Goal: Information Seeking & Learning: Learn about a topic

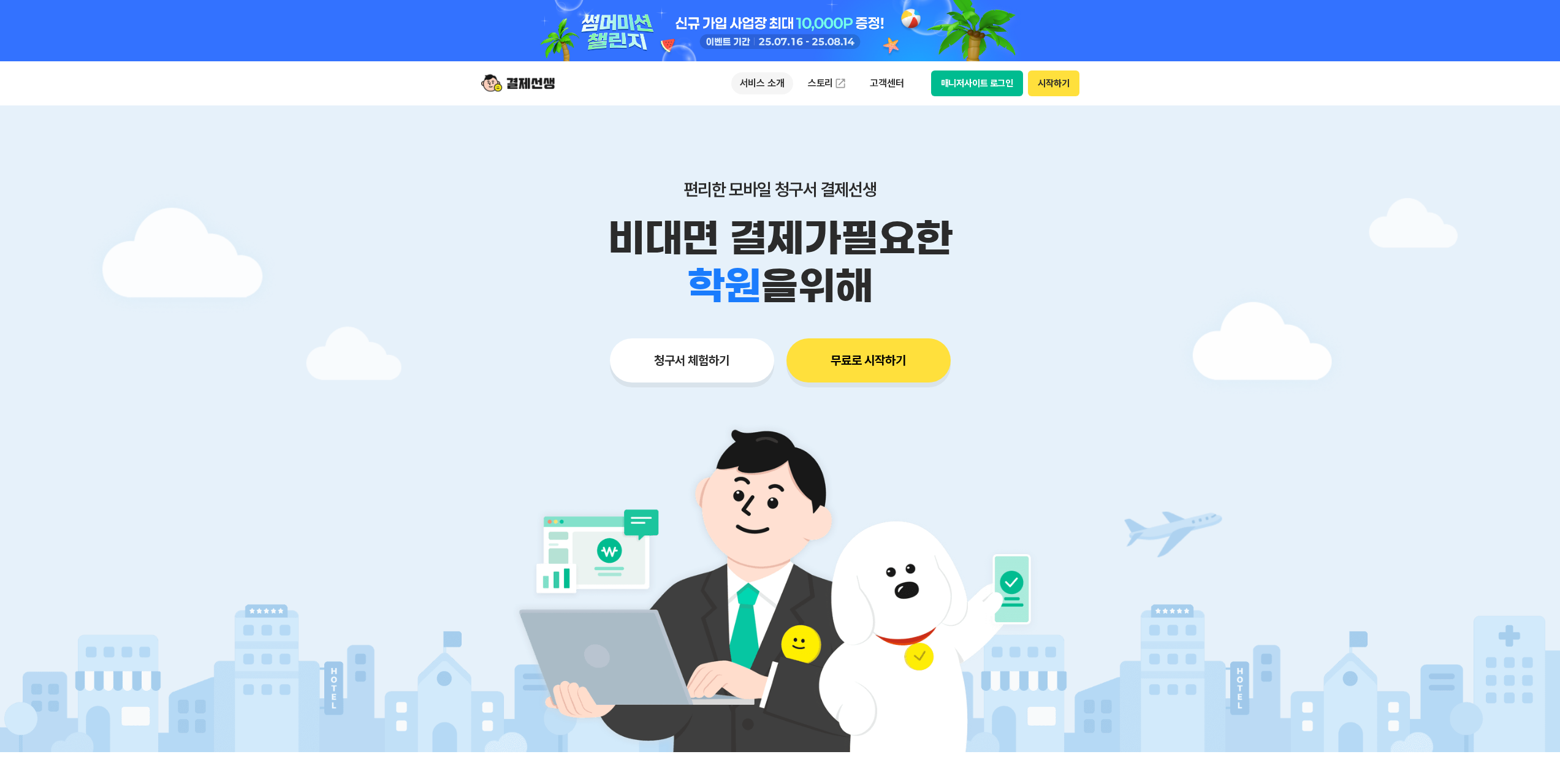
click at [769, 82] on p "서비스 소개" at bounding box center [762, 84] width 62 height 22
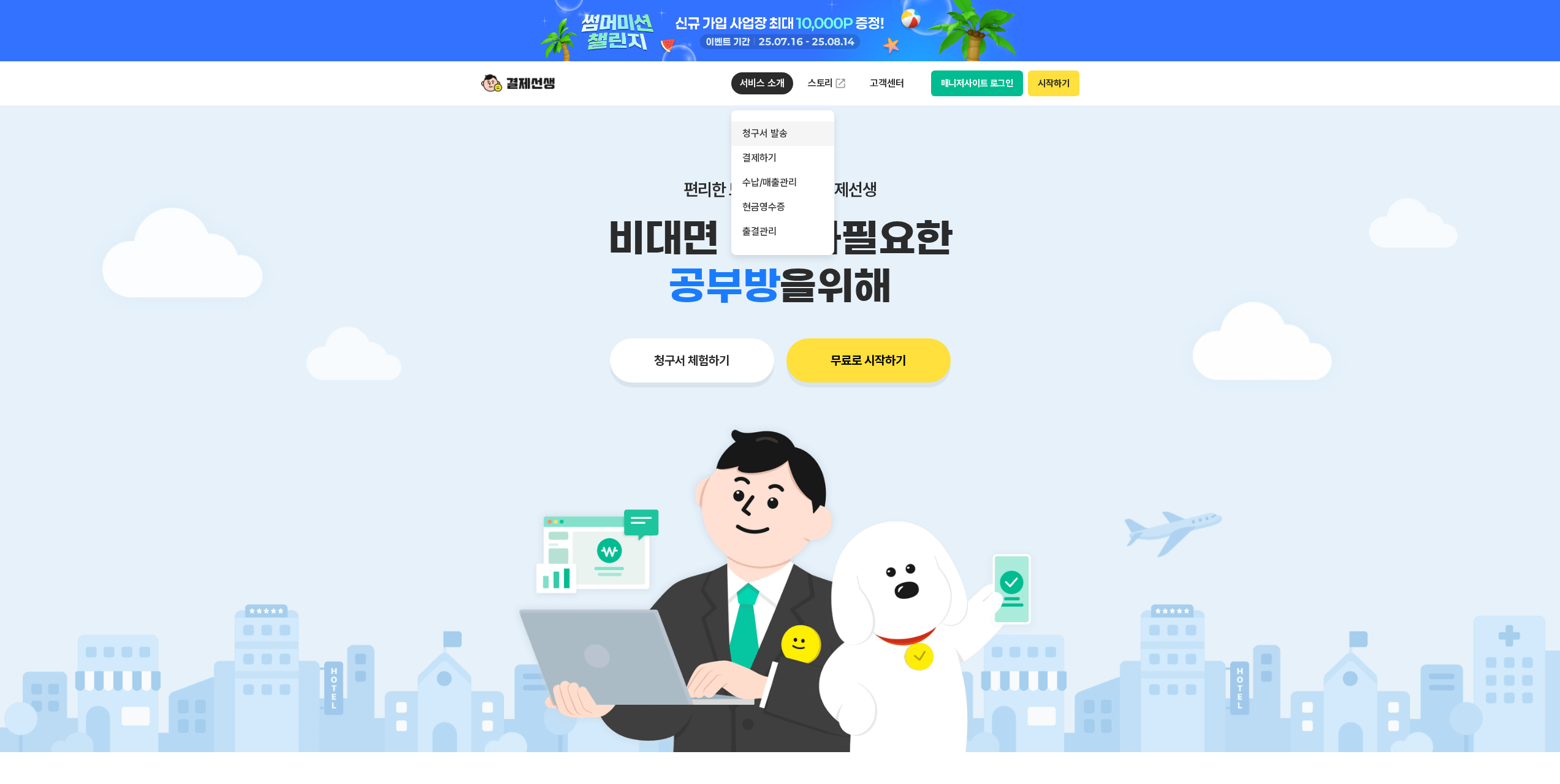
click at [787, 137] on link "청구서 발송" at bounding box center [783, 134] width 103 height 25
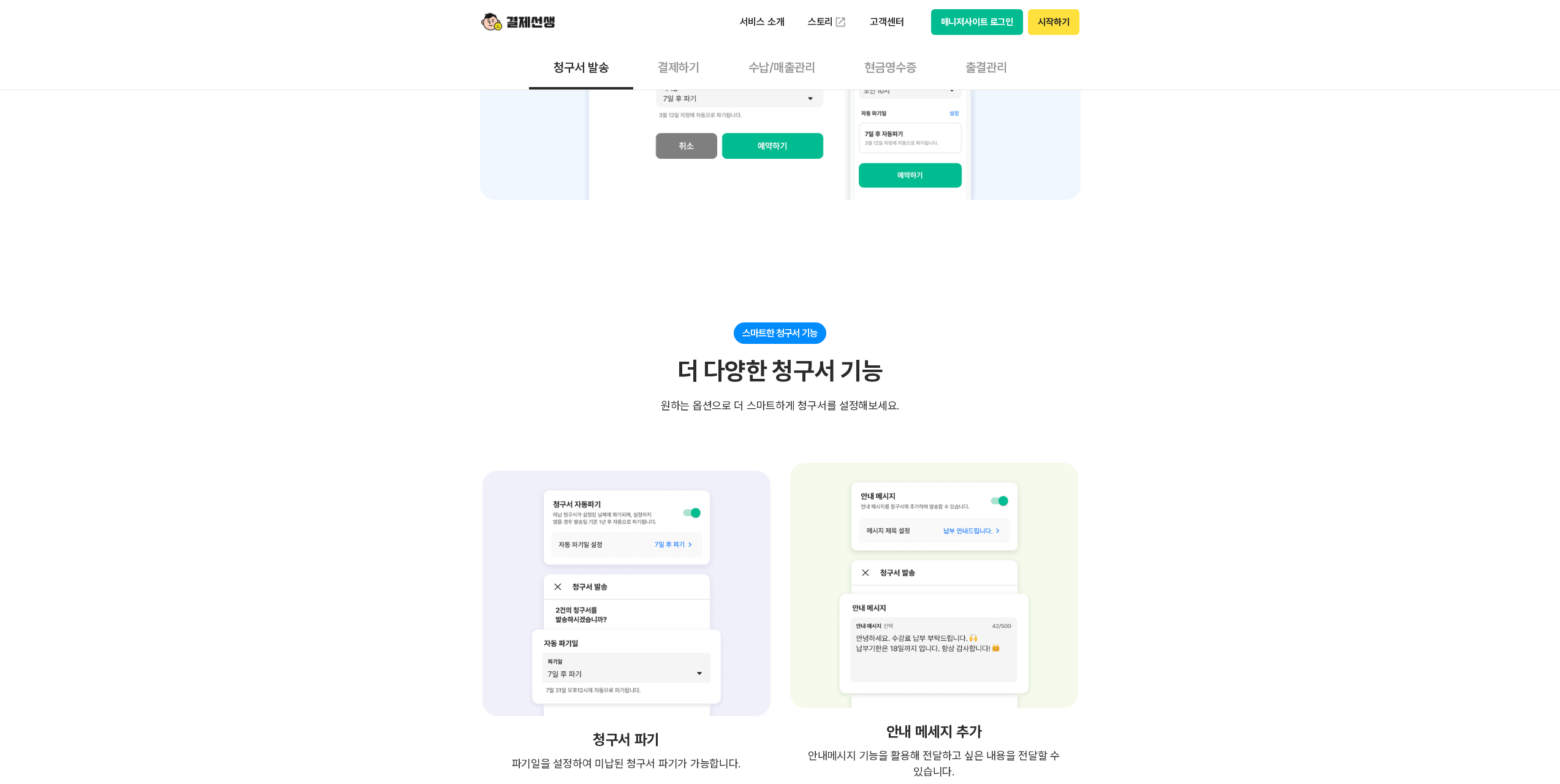
scroll to position [1655, 0]
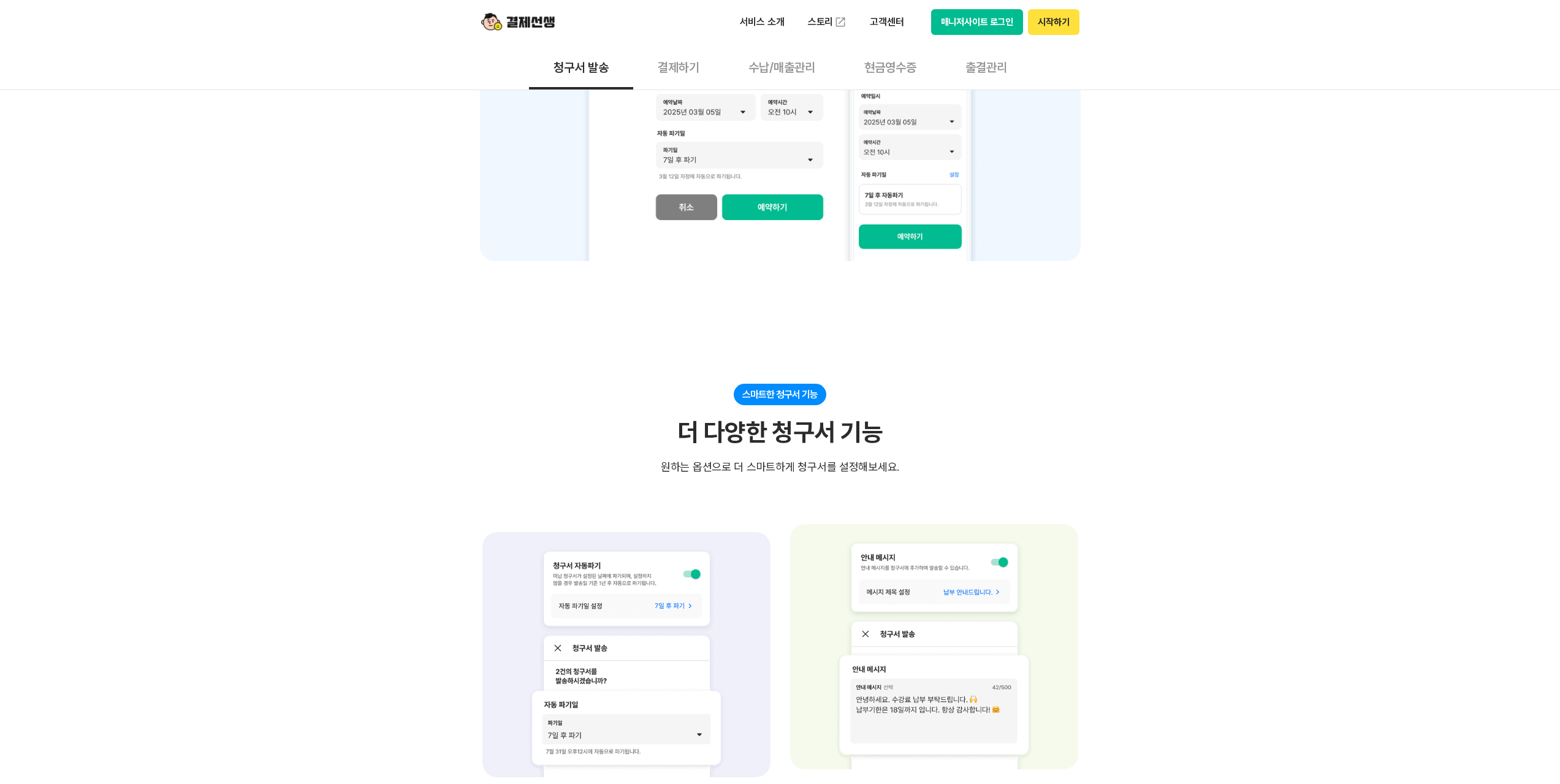
click at [980, 64] on button "출결관리" at bounding box center [986, 66] width 90 height 45
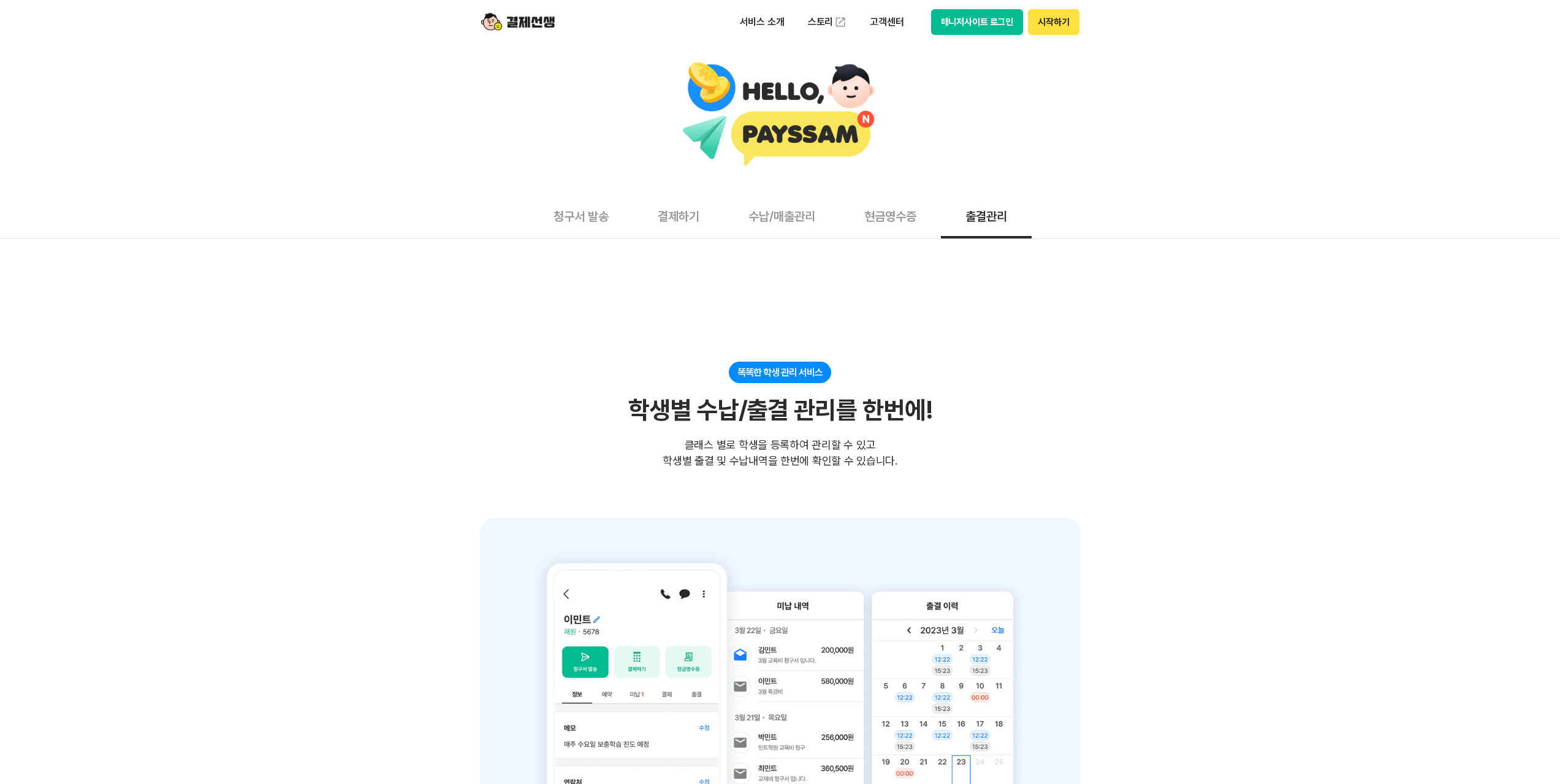
click at [878, 216] on button "현금영수증" at bounding box center [890, 216] width 101 height 45
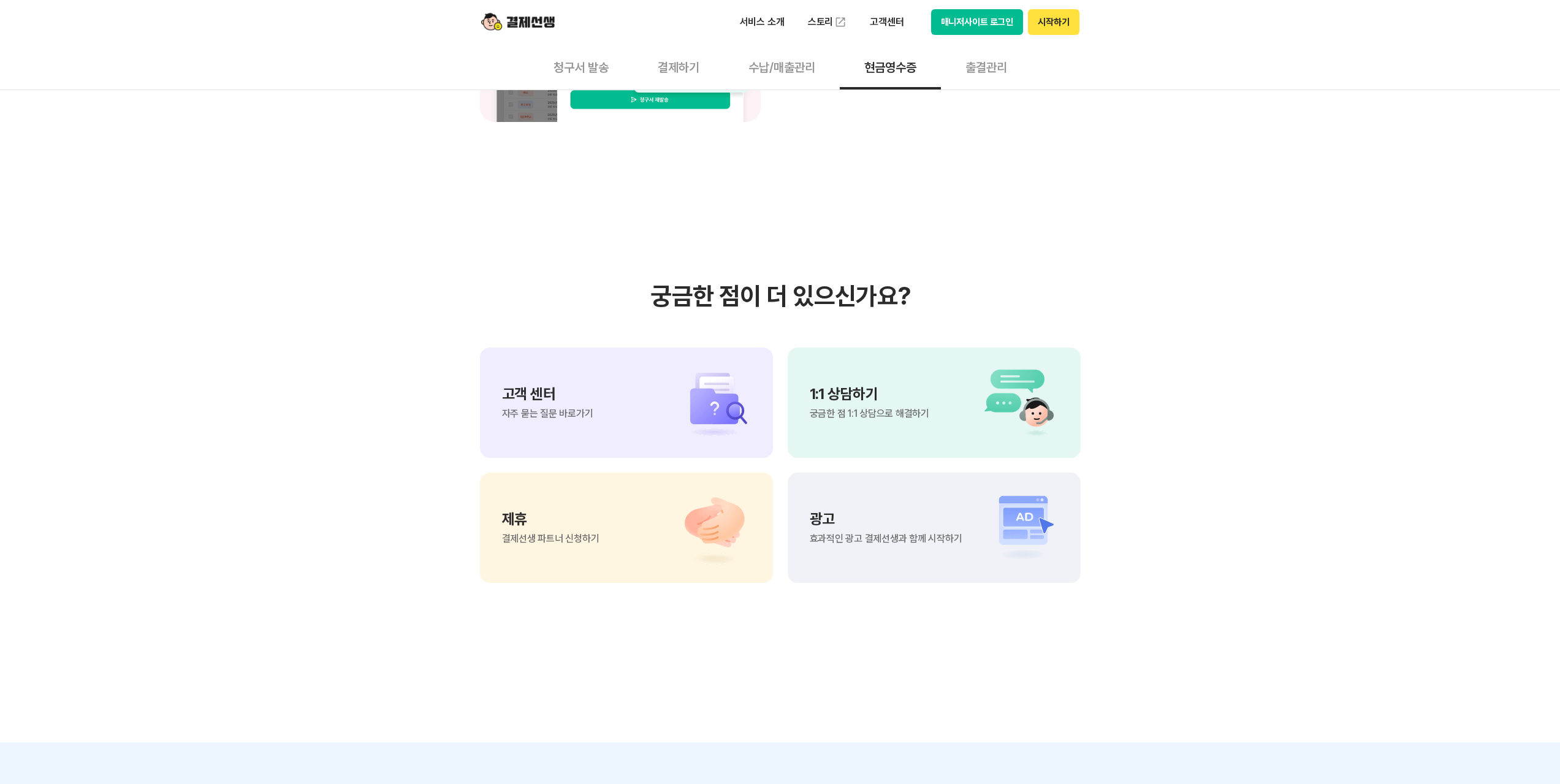
scroll to position [1287, 0]
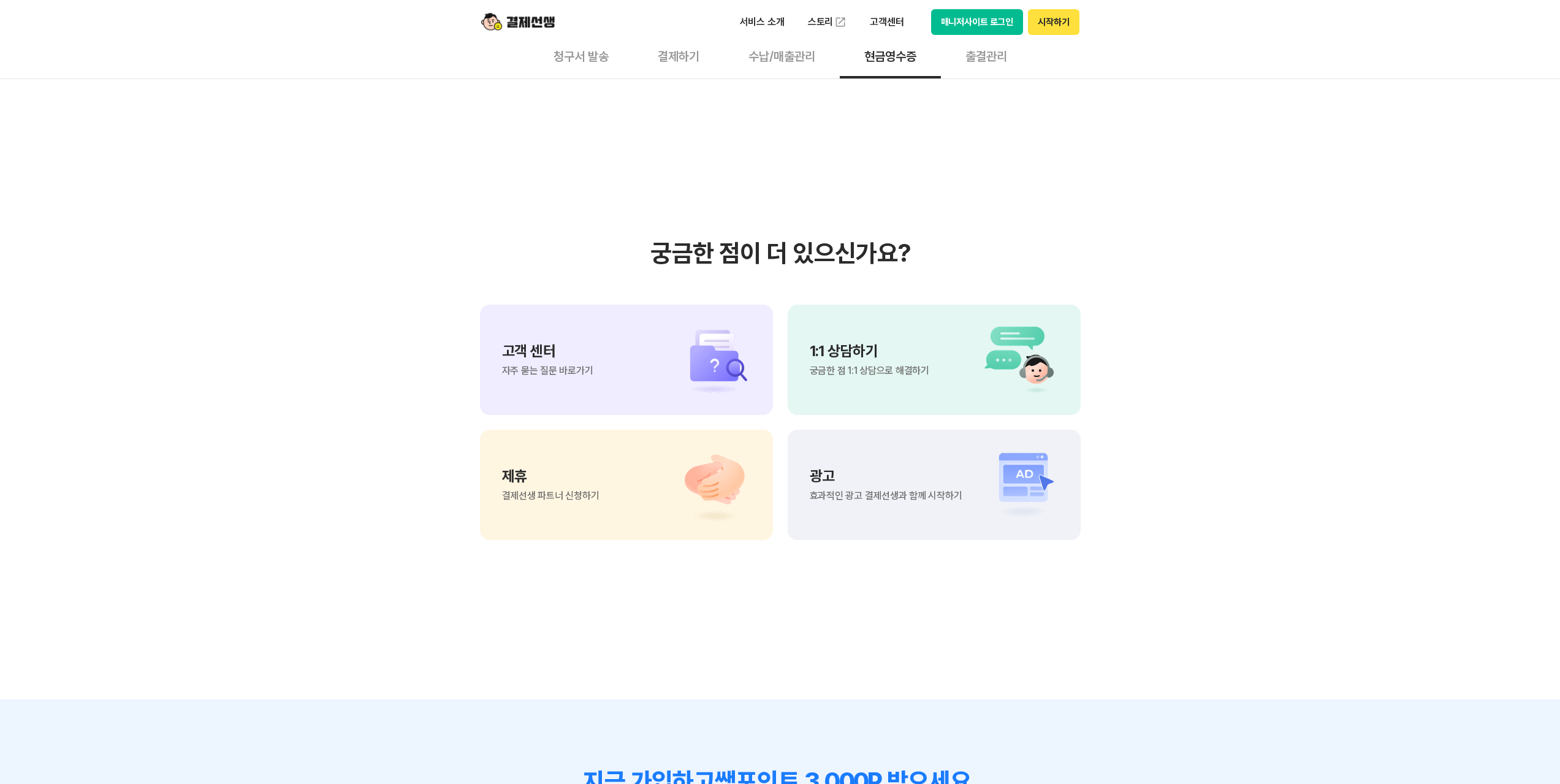
click at [665, 388] on img at bounding box center [708, 360] width 86 height 74
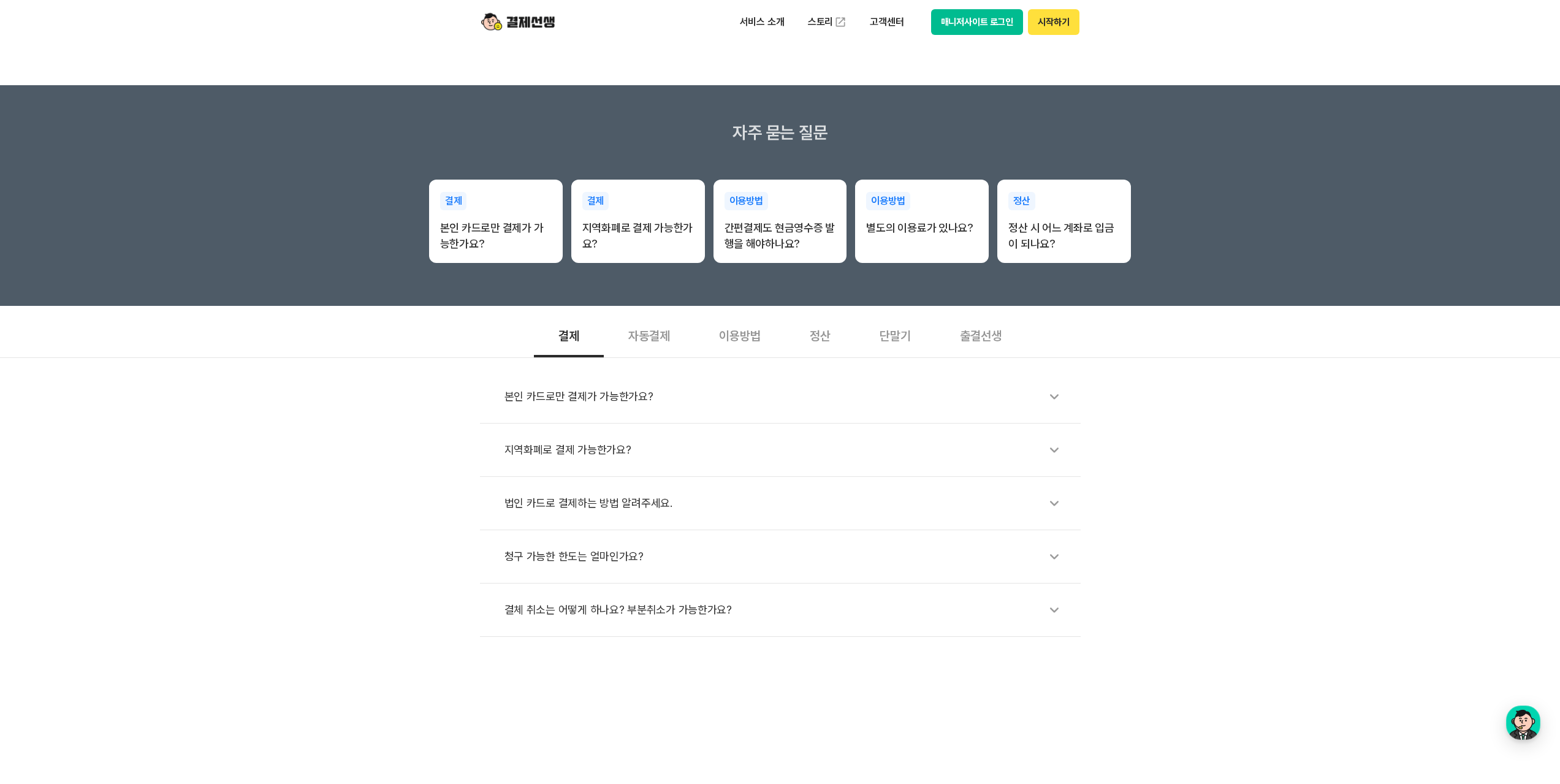
scroll to position [184, 0]
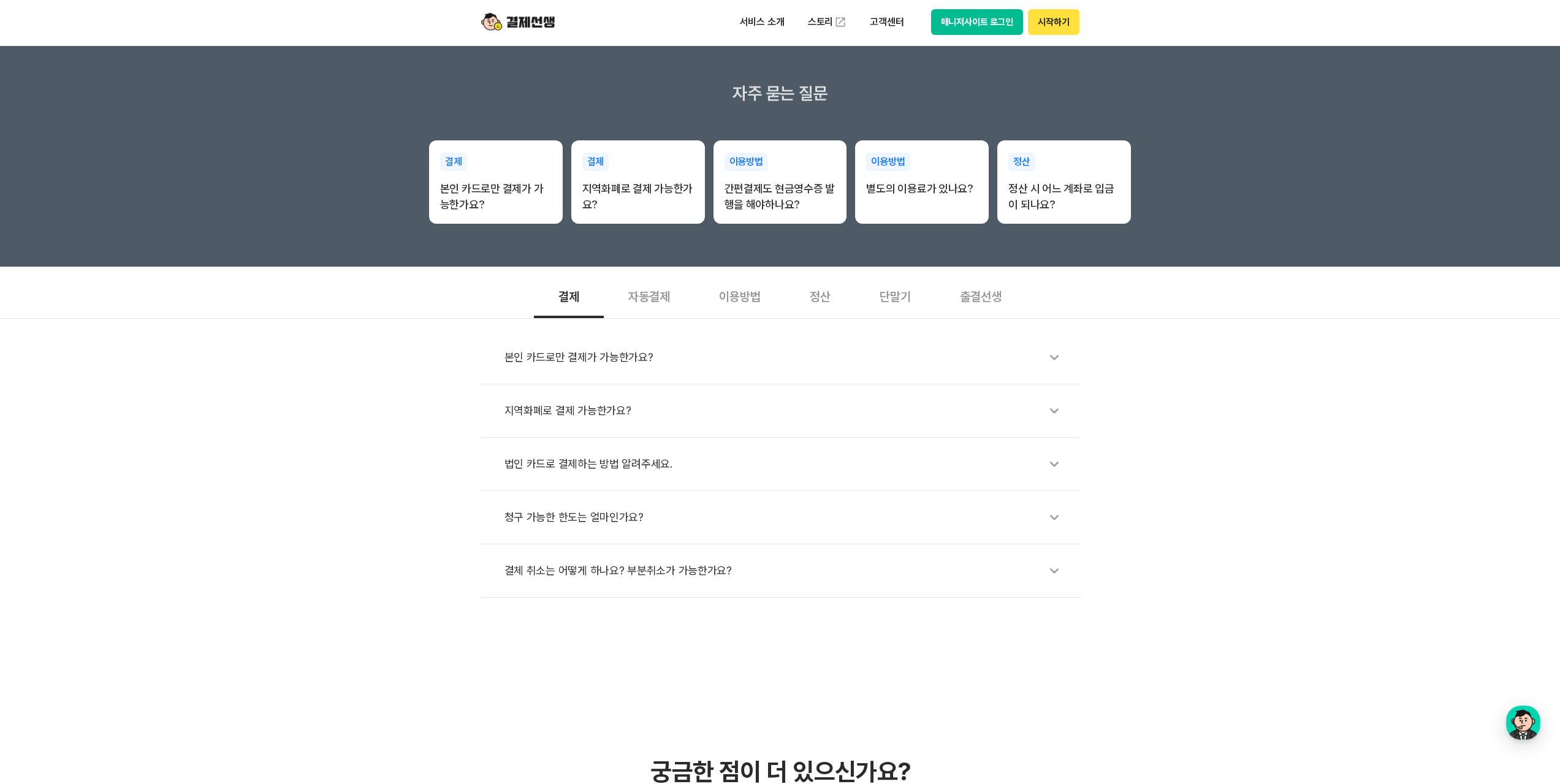
click at [622, 516] on div "청구 가능한 한도는 얼마인가요?" at bounding box center [787, 518] width 564 height 28
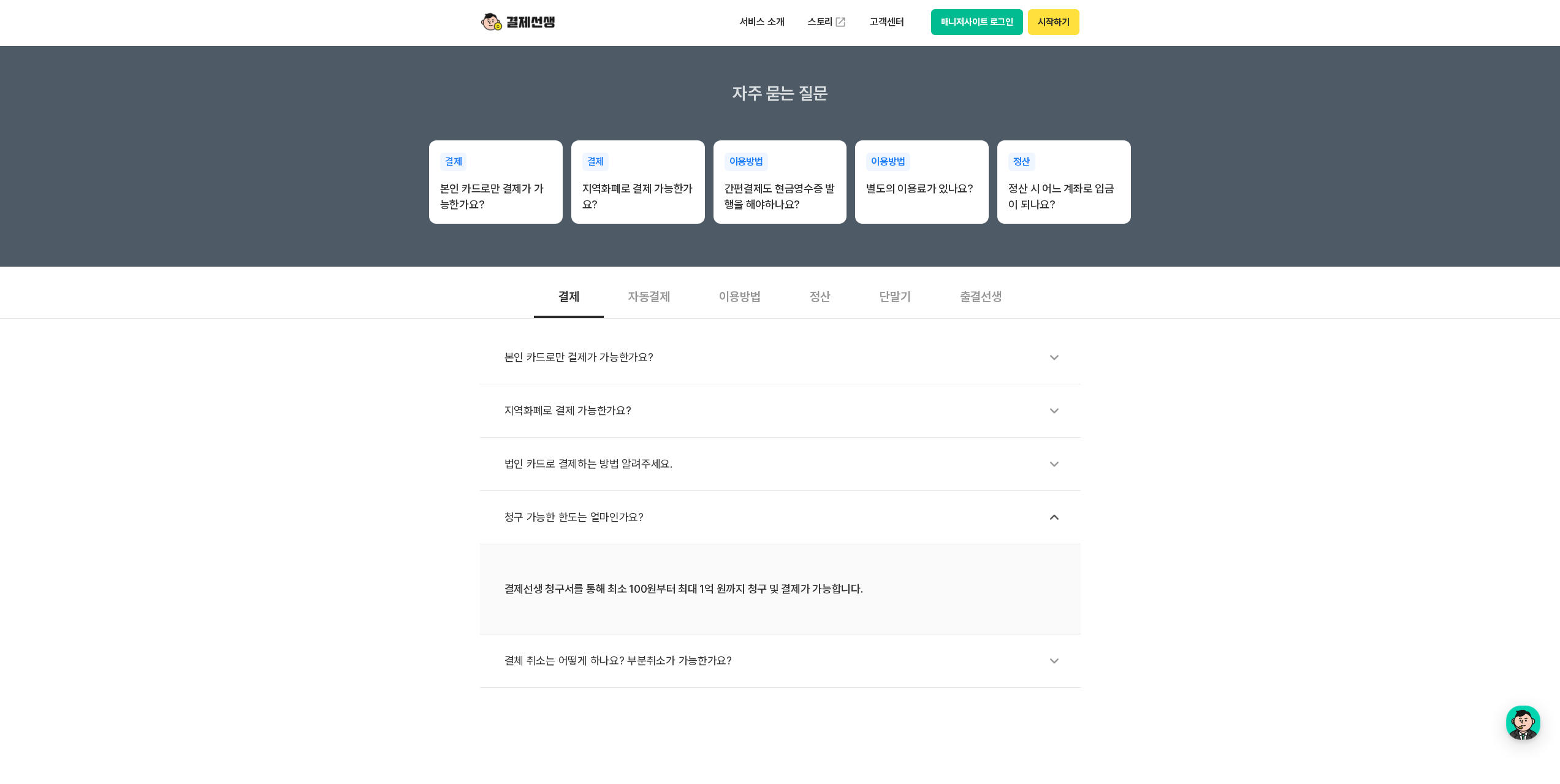
click at [654, 364] on div "본인 카드로만 결제가 가능한가요?" at bounding box center [787, 357] width 564 height 28
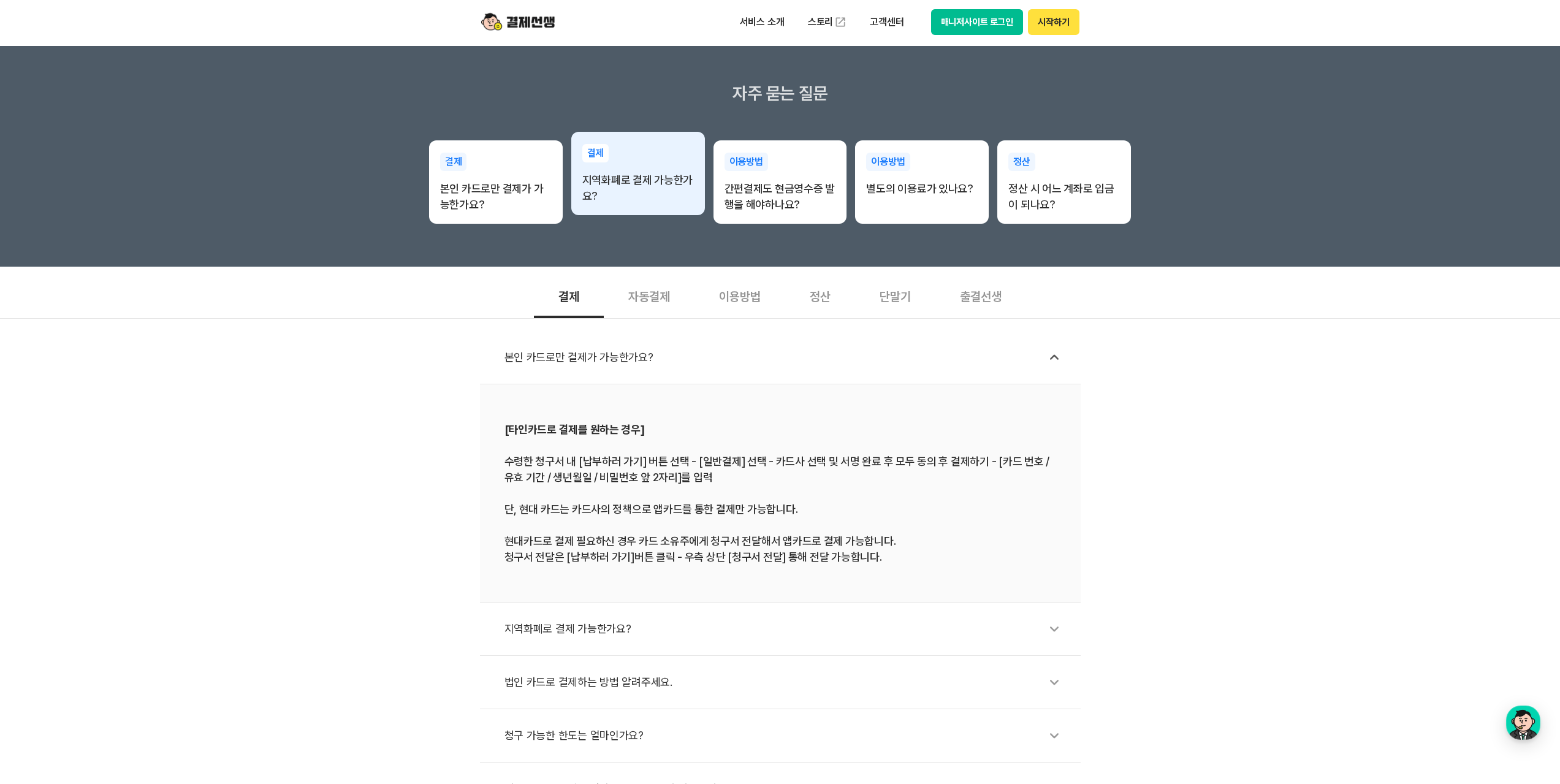
click at [646, 212] on div "결제 지역화폐로 결제 가능한가요?" at bounding box center [638, 174] width 134 height 85
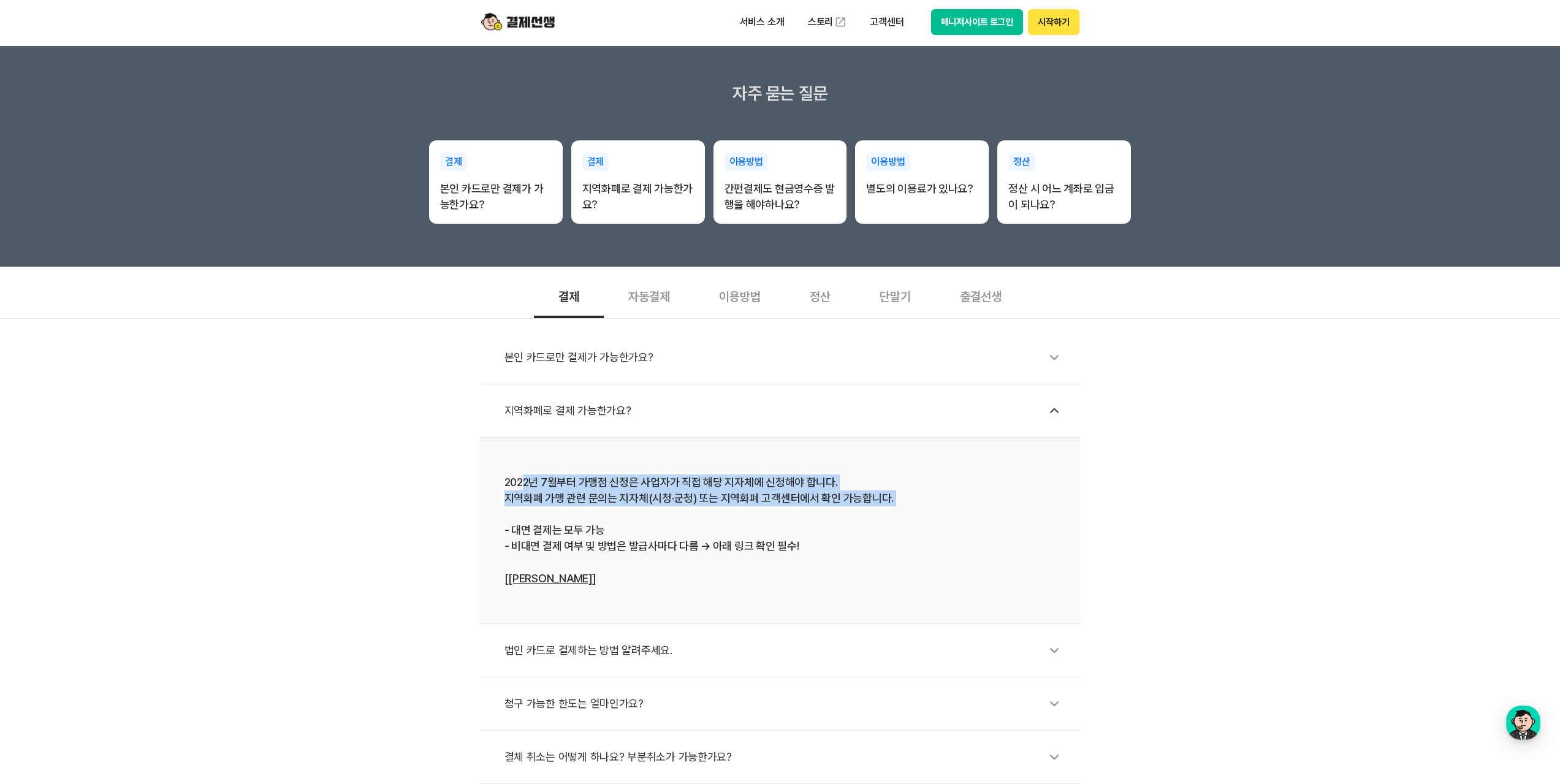
drag, startPoint x: 523, startPoint y: 481, endPoint x: 890, endPoint y: 511, distance: 368.2
click at [890, 511] on div "2022년 7월부터 가맹점 신청은 사업자가 직접 해당 지자체에 신청해야 합니다. 지역화폐 가맹 관련 문의는 지자체(시청·군청) 또는 지역화폐 …" at bounding box center [780, 530] width 552 height 112
click at [1230, 621] on div "본인 카드로만 결제가 가능한가요? 지역화폐로 결제 가능한가요? 2022년 7월부터 가맹점 신청은 사업자가 직접 해당 지자체에 신청해야 합니다.…" at bounding box center [780, 551] width 1560 height 466
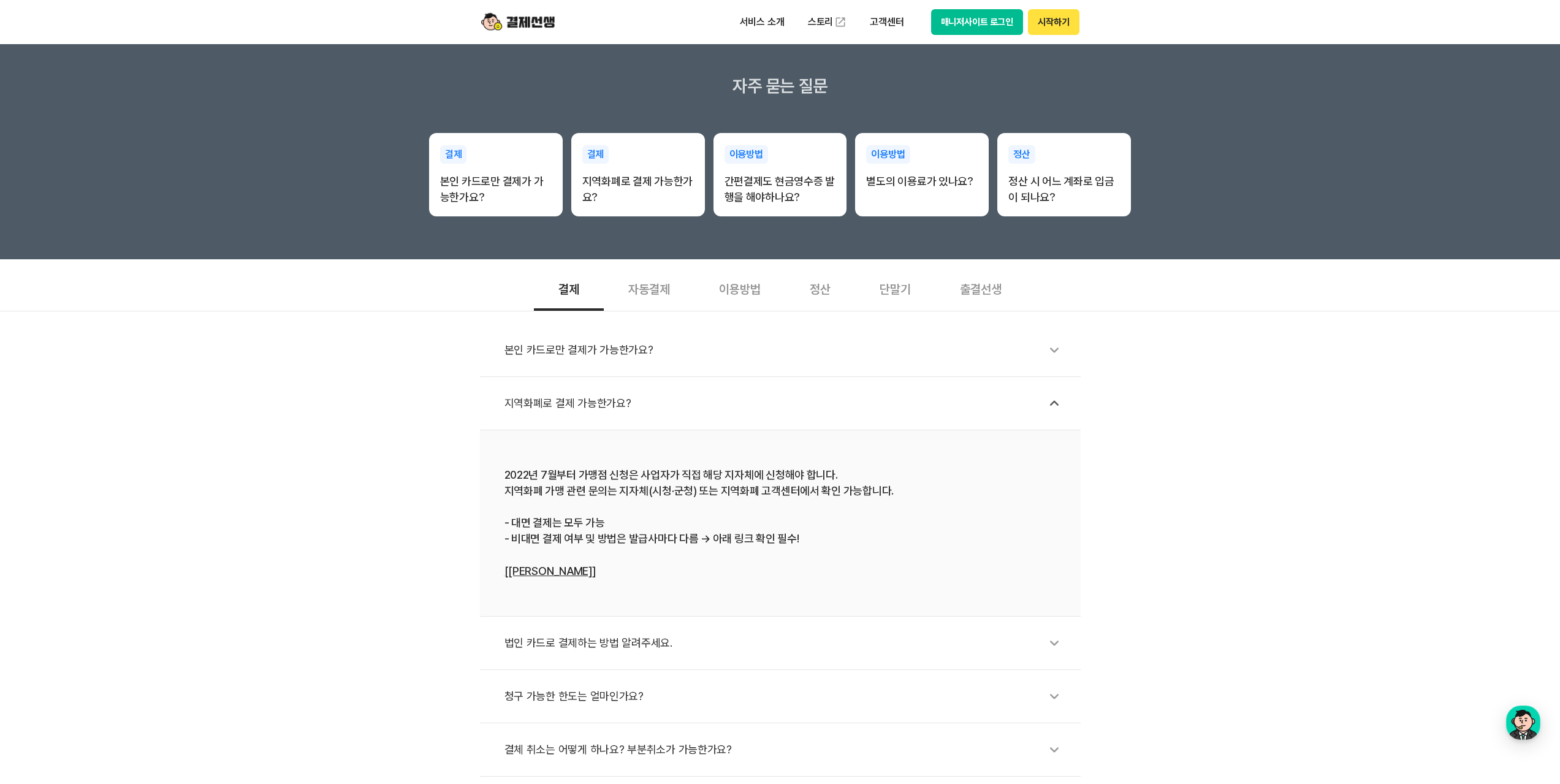
scroll to position [0, 0]
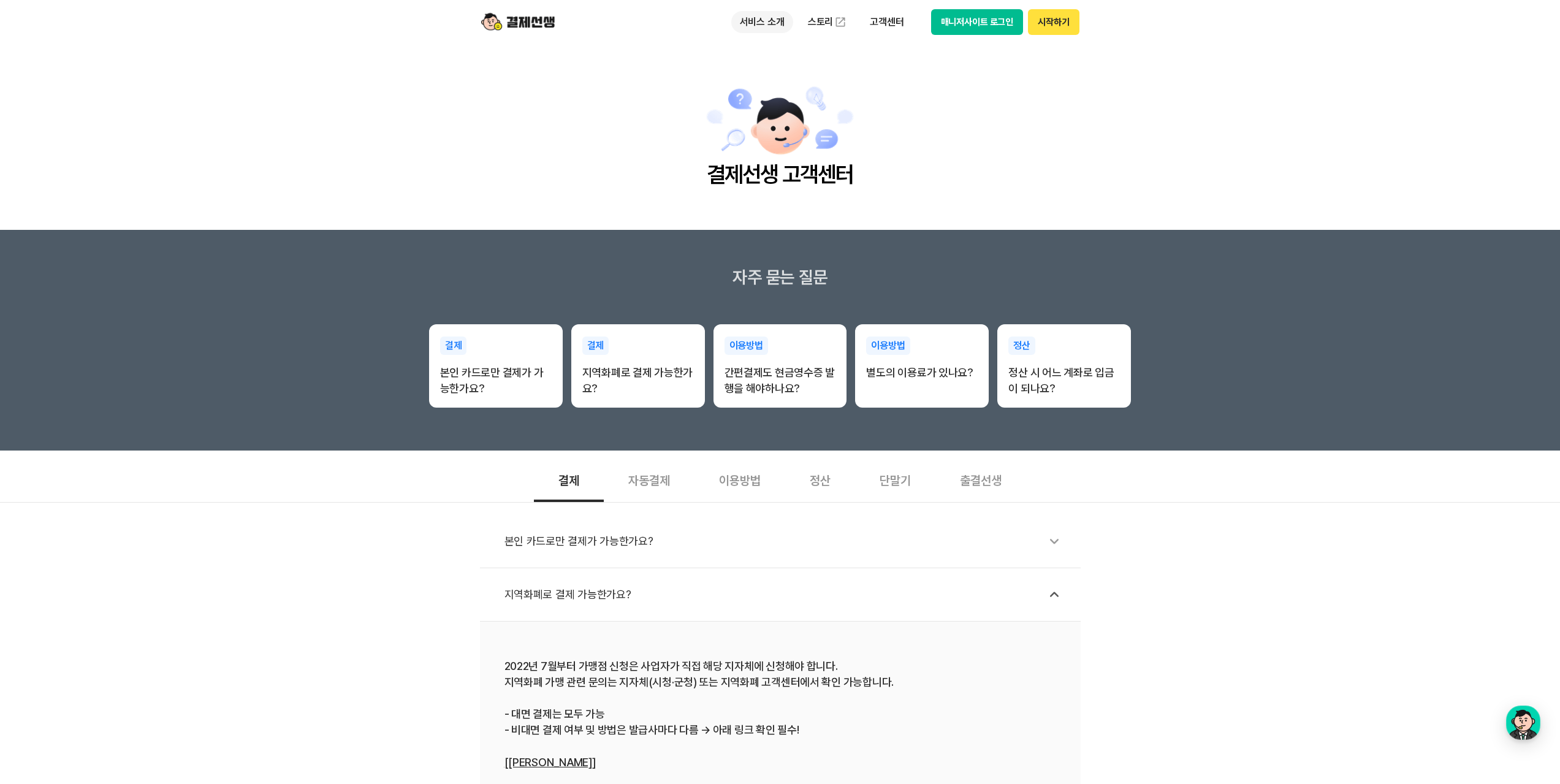
click at [763, 22] on p "서비스 소개" at bounding box center [762, 22] width 62 height 22
click at [777, 124] on link "수납/매출관리" at bounding box center [783, 121] width 103 height 25
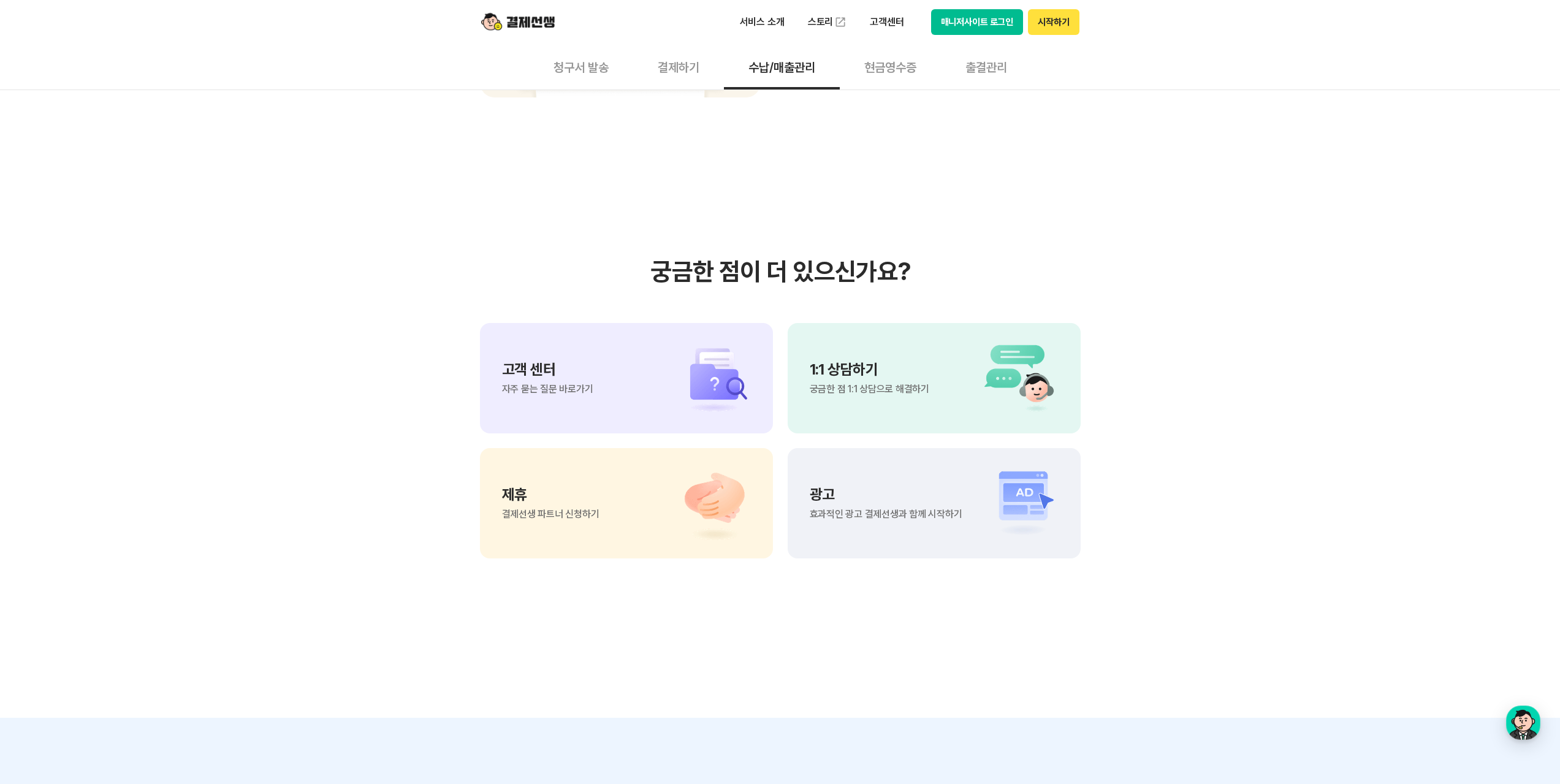
scroll to position [1348, 0]
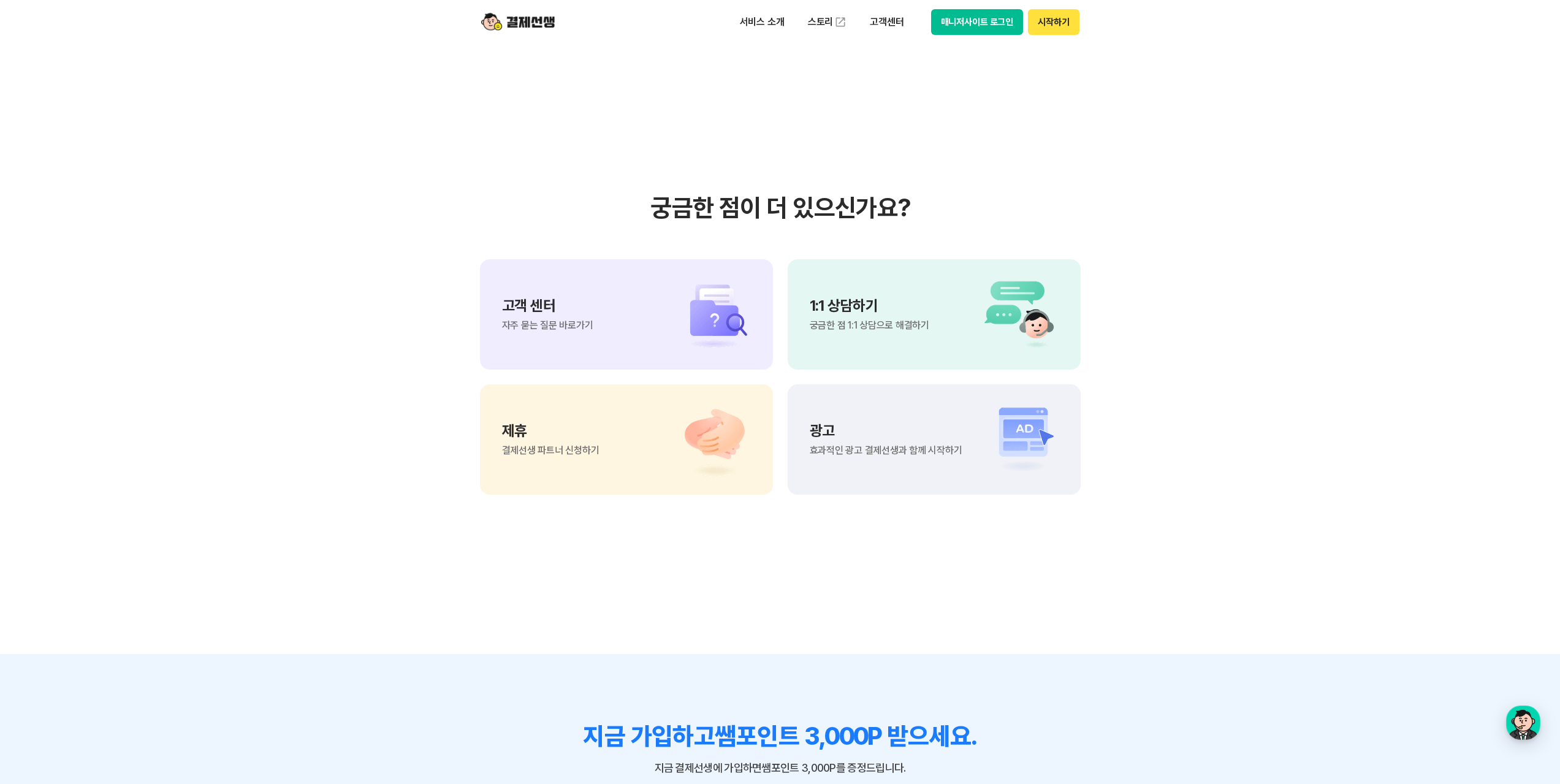
click at [675, 344] on img at bounding box center [708, 314] width 86 height 74
